Goal: Book appointment/travel/reservation

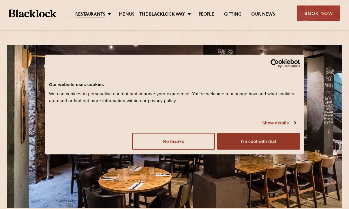
click at [330, 11] on div "Book Now" at bounding box center [318, 13] width 43 height 16
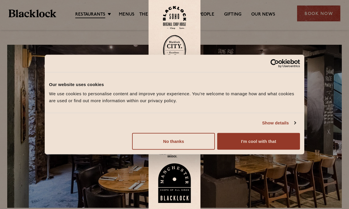
click at [199, 145] on button "No thanks" at bounding box center [173, 141] width 83 height 17
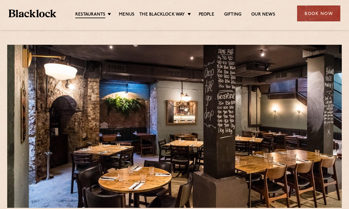
click at [329, 21] on div "Book Now" at bounding box center [318, 13] width 43 height 16
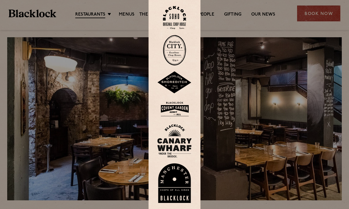
scroll to position [13, 0]
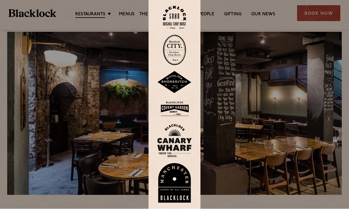
click at [170, 55] on img at bounding box center [174, 50] width 23 height 31
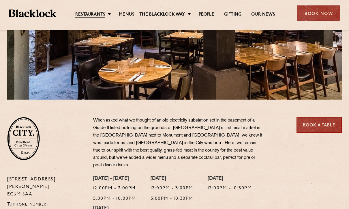
scroll to position [105, 0]
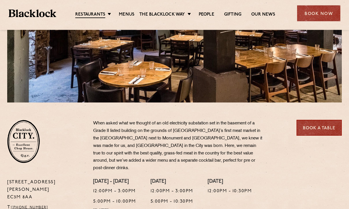
click at [322, 13] on div "Book Now" at bounding box center [318, 13] width 43 height 16
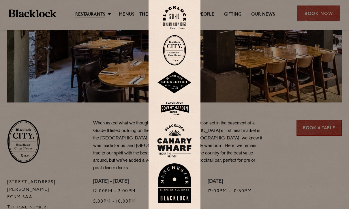
click at [177, 86] on img at bounding box center [174, 82] width 35 height 23
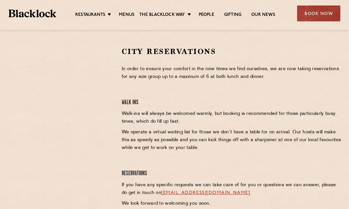
scroll to position [188, 0]
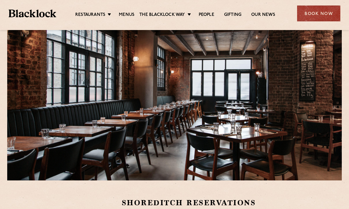
scroll to position [197, 0]
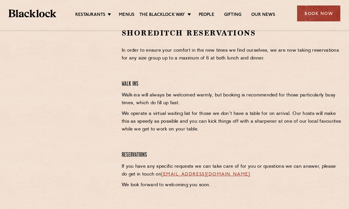
click at [326, 19] on div "Book Now" at bounding box center [318, 13] width 43 height 16
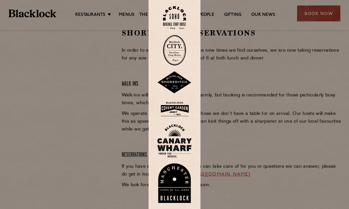
click at [310, 112] on div at bounding box center [174, 104] width 349 height 209
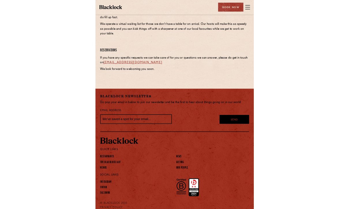
scroll to position [317, 0]
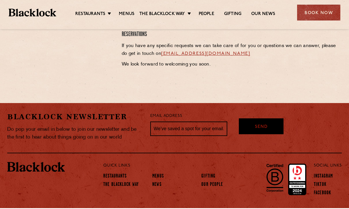
click at [128, 13] on link "Menus" at bounding box center [127, 15] width 16 height 6
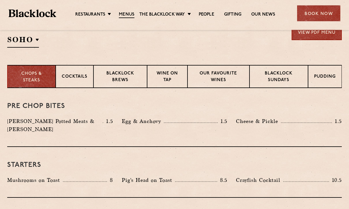
scroll to position [202, 0]
click at [40, 81] on p "Chops & Steaks" at bounding box center [32, 77] width 36 height 13
click at [297, 71] on p "Blacklock Sundays" at bounding box center [279, 77] width 46 height 14
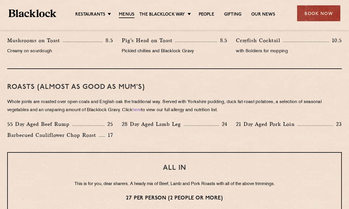
scroll to position [375, 0]
click at [26, 187] on p "This is for you, dear sharers. A heady mix of Beef, Lamb and Pork Roasts with a…" at bounding box center [174, 185] width 311 height 8
click at [25, 187] on p "This is for you, dear sharers. A heady mix of Beef, Lamb and Pork Roasts with a…" at bounding box center [174, 185] width 311 height 8
click at [34, 184] on p "This is for you, dear sharers. A heady mix of Beef, Lamb and Pork Roasts with a…" at bounding box center [174, 185] width 311 height 8
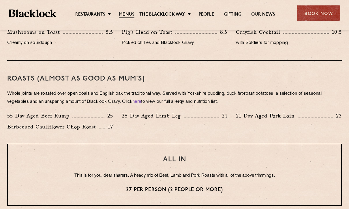
scroll to position [383, 0]
